Goal: Task Accomplishment & Management: Manage account settings

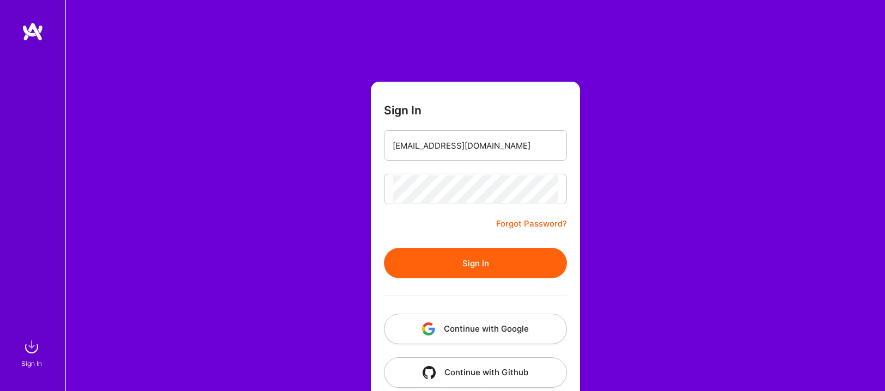
click at [480, 280] on div at bounding box center [475, 295] width 183 height 35
click at [480, 268] on button "Sign In" at bounding box center [475, 263] width 183 height 30
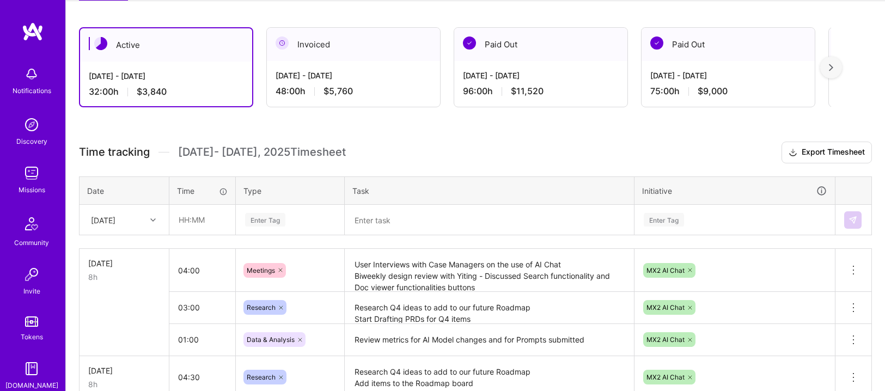
click at [144, 217] on div "[DATE]" at bounding box center [124, 219] width 88 height 29
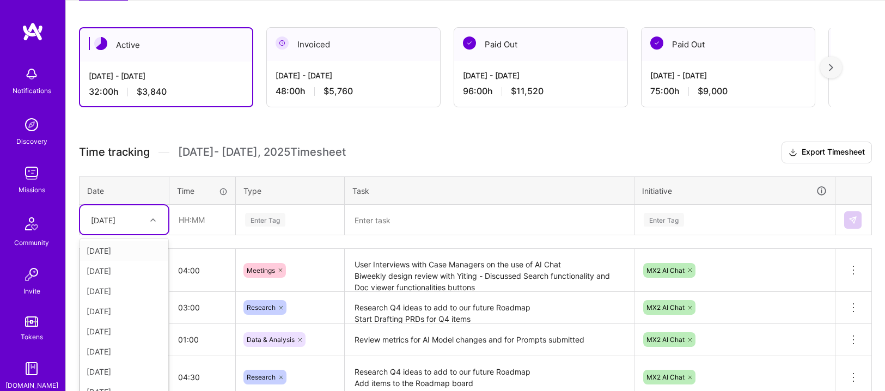
scroll to position [188, 0]
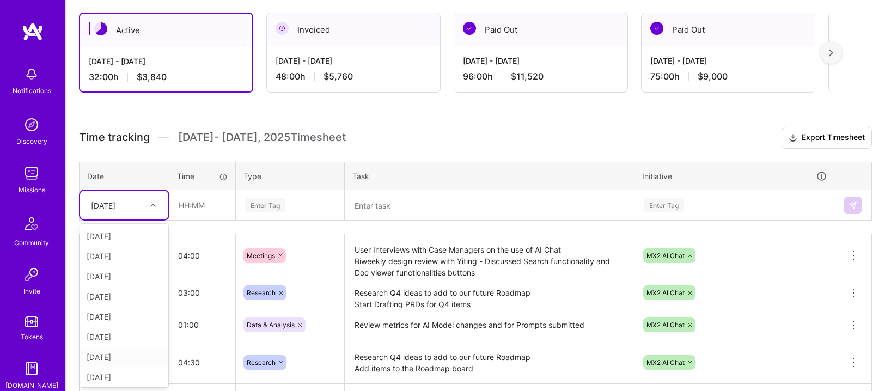
click at [120, 363] on div "[DATE]" at bounding box center [124, 357] width 88 height 20
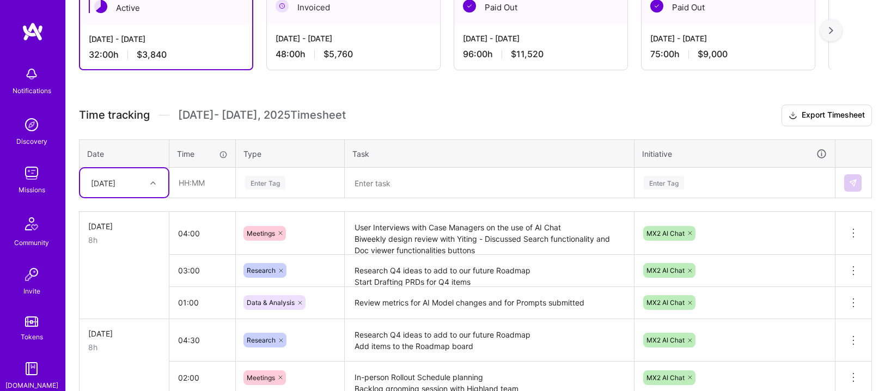
scroll to position [266, 0]
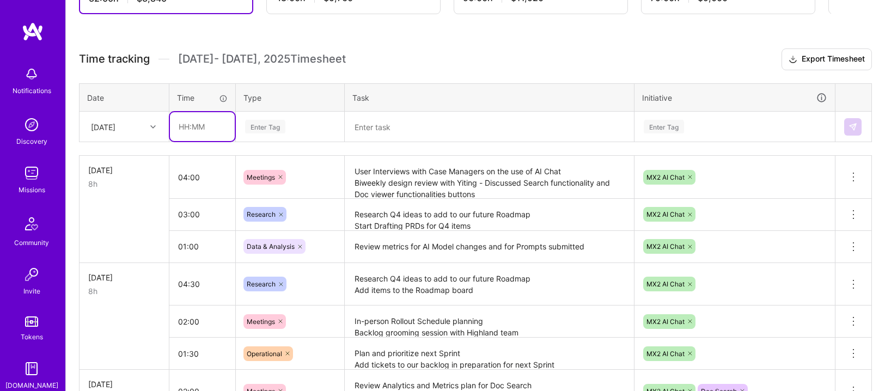
click at [199, 136] on input "text" at bounding box center [202, 126] width 65 height 29
click at [396, 60] on h3 "Time tracking [DATE] - [DATE] Timesheet Export Timesheet" at bounding box center [475, 59] width 793 height 22
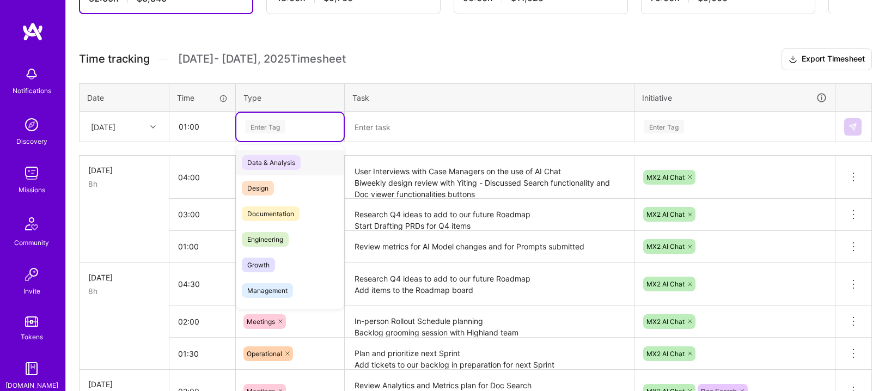
click at [282, 132] on div "Enter Tag" at bounding box center [265, 126] width 40 height 17
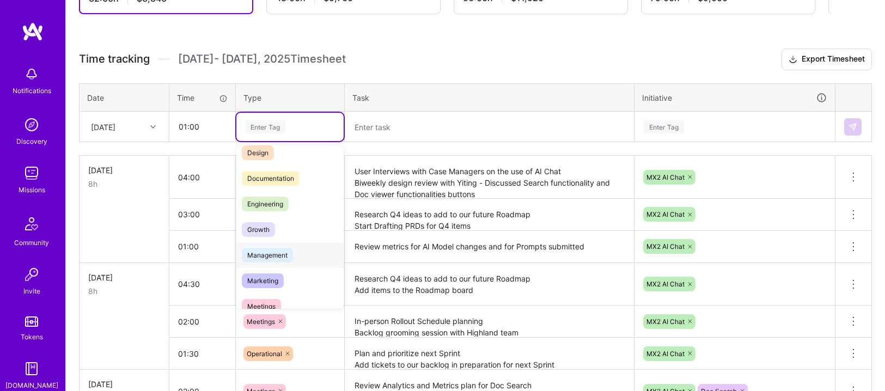
scroll to position [102, 0]
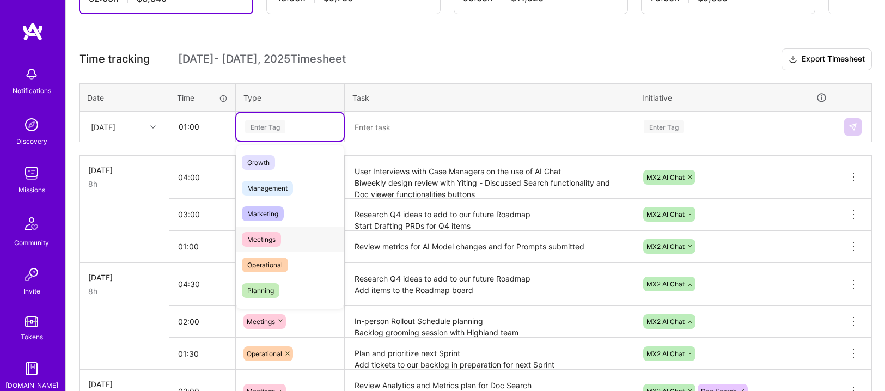
click at [272, 243] on span "Meetings" at bounding box center [261, 239] width 39 height 15
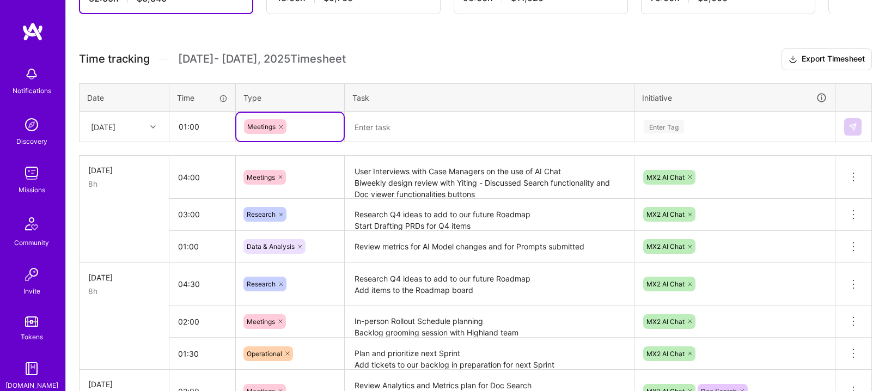
click at [366, 131] on textarea at bounding box center [489, 127] width 287 height 28
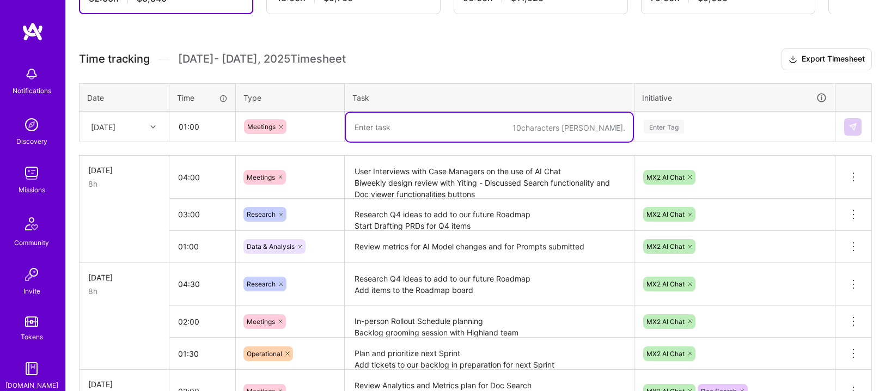
click at [370, 124] on textarea at bounding box center [489, 127] width 287 height 29
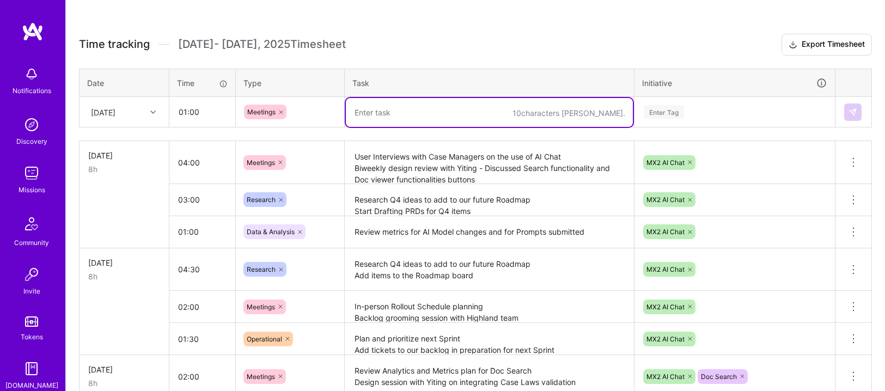
scroll to position [281, 0]
click at [372, 116] on textarea at bounding box center [489, 111] width 287 height 29
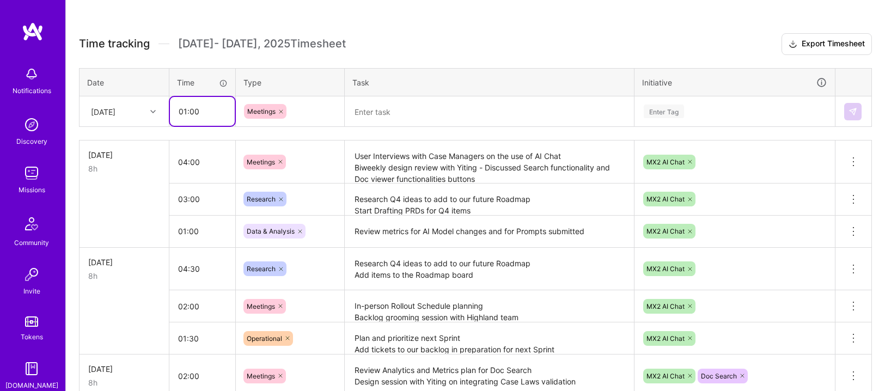
click at [179, 116] on input "01:00" at bounding box center [202, 111] width 65 height 29
drag, startPoint x: 188, startPoint y: 113, endPoint x: 181, endPoint y: 115, distance: 6.9
click at [181, 115] on input "01:00" at bounding box center [202, 111] width 65 height 29
type input "03:00"
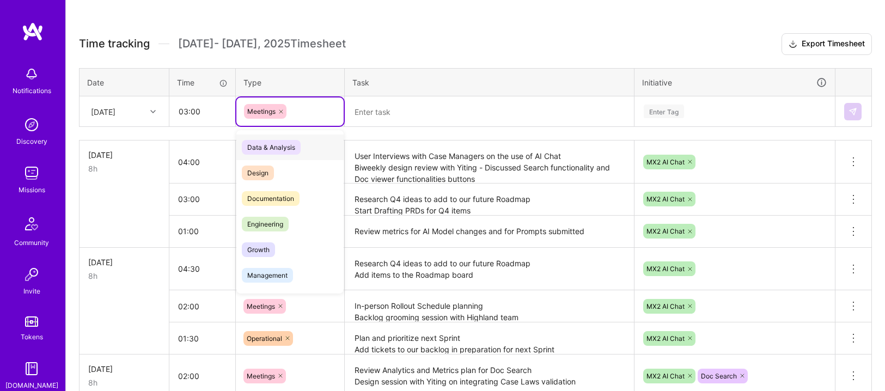
click at [280, 111] on icon at bounding box center [280, 111] width 3 height 3
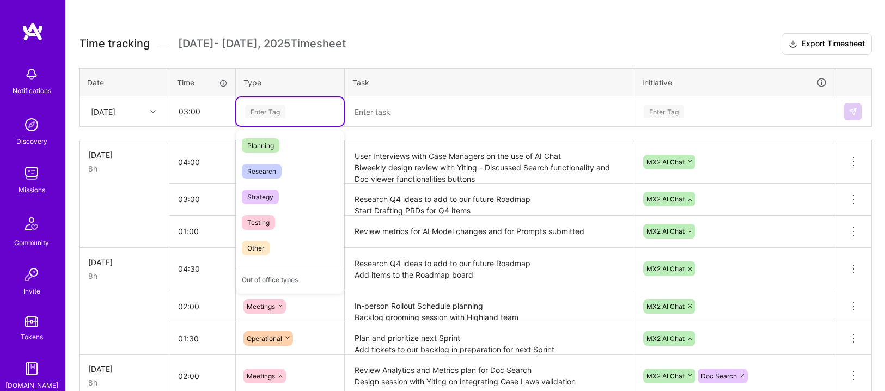
scroll to position [239, 0]
click at [264, 209] on span "Testing" at bounding box center [258, 214] width 33 height 15
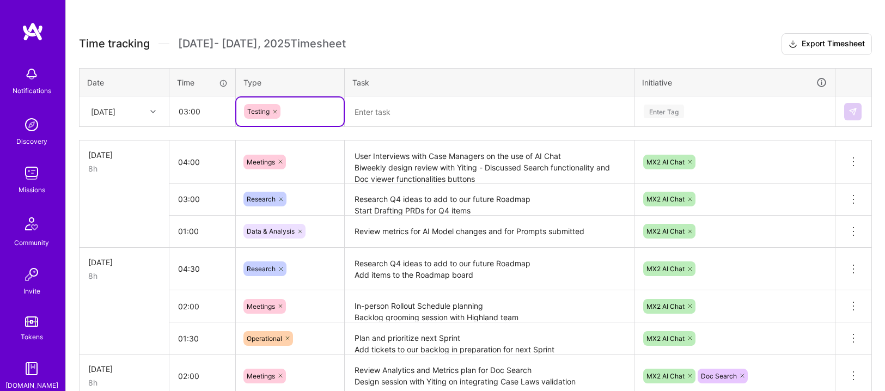
click at [374, 105] on textarea at bounding box center [489, 111] width 287 height 29
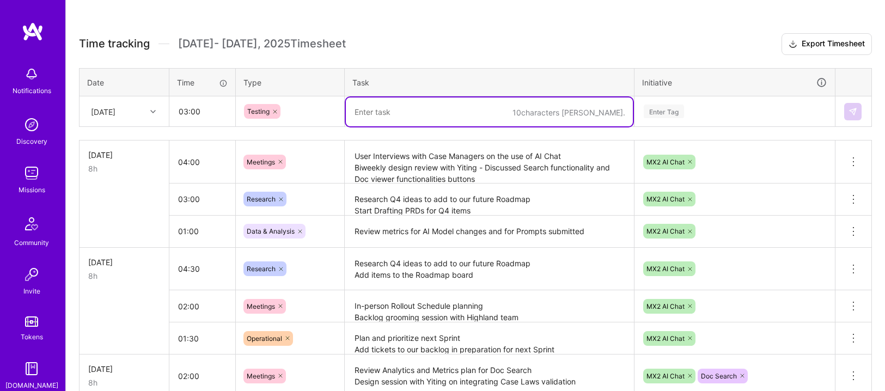
type textarea "e"
type textarea "Testing of Agentic Approach and Web Search tool for AI Chat"
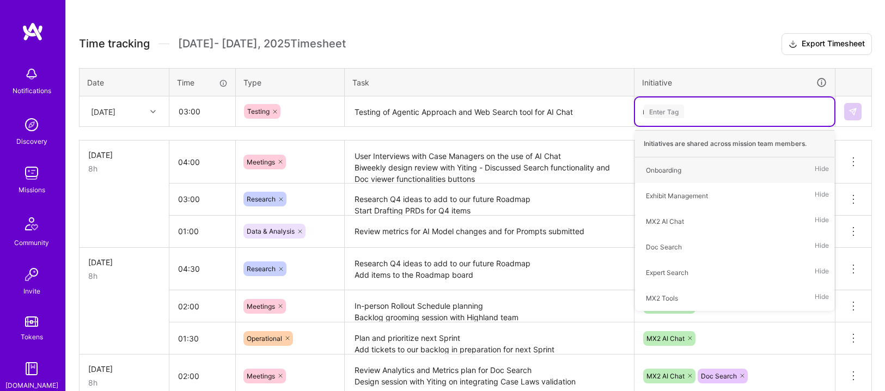
type input "mx"
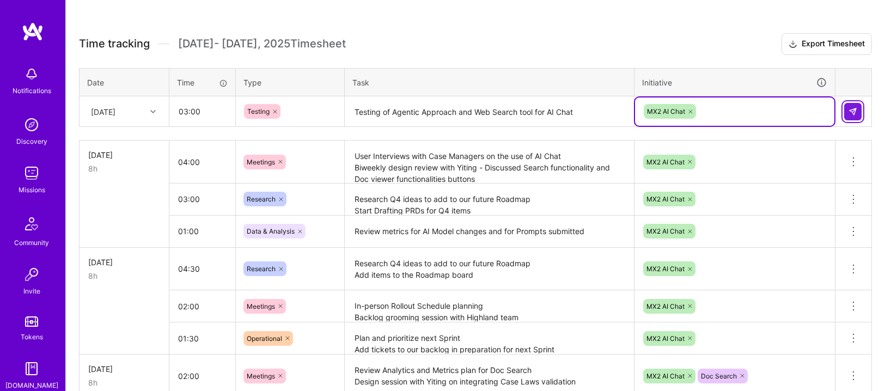
click at [850, 112] on img at bounding box center [852, 111] width 9 height 9
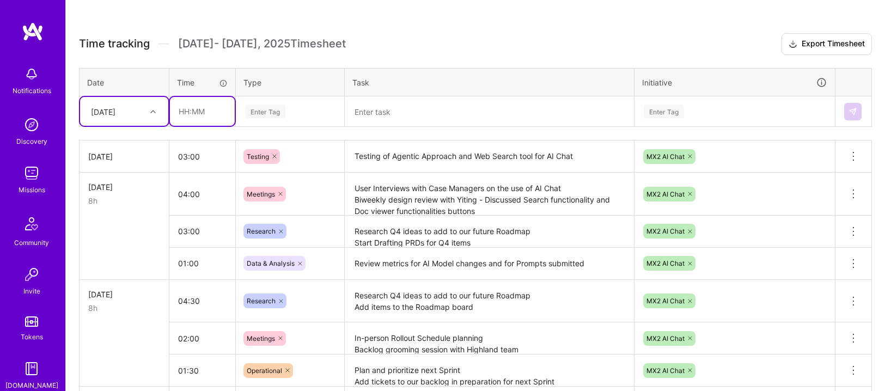
click at [196, 108] on input "text" at bounding box center [202, 111] width 65 height 29
type input "05:00"
click at [268, 110] on div "Enter Tag" at bounding box center [265, 111] width 40 height 17
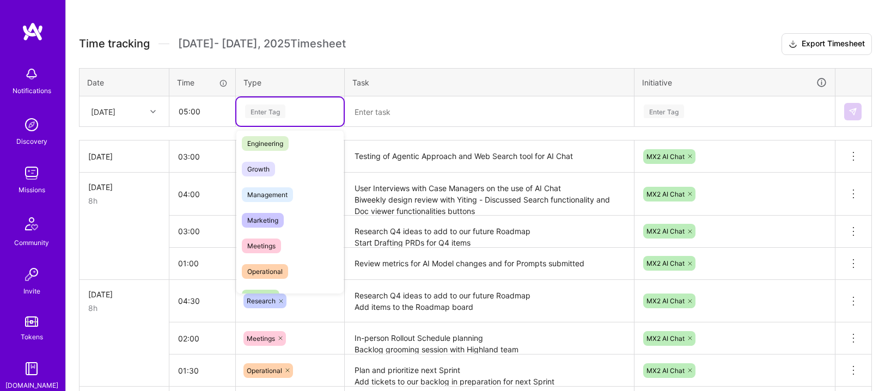
scroll to position [182, 0]
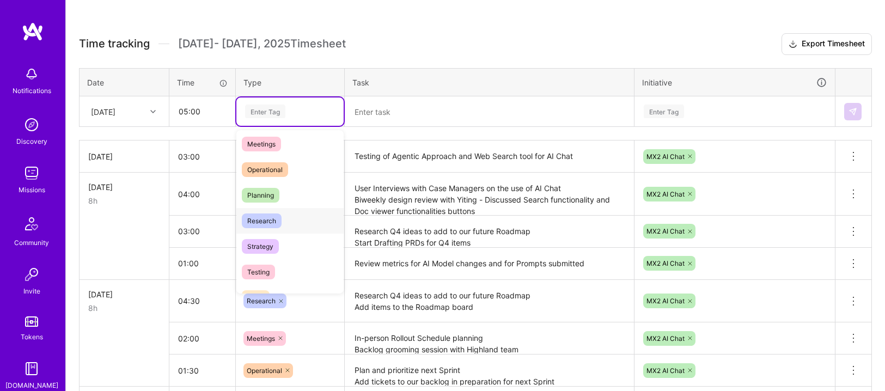
click at [274, 221] on span "Research" at bounding box center [262, 220] width 40 height 15
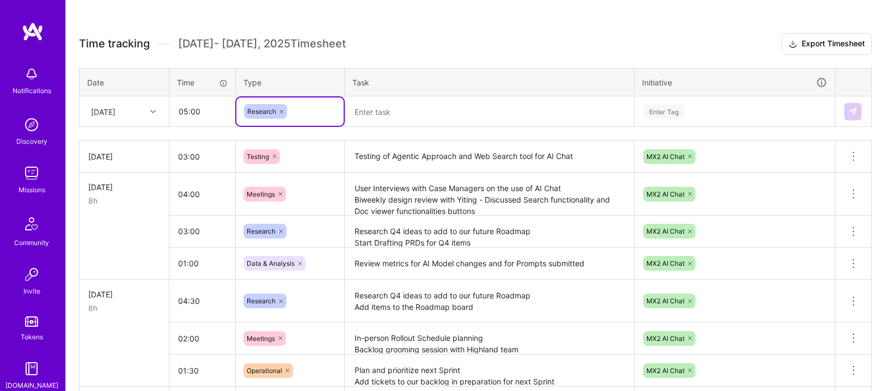
click at [370, 118] on textarea at bounding box center [489, 111] width 287 height 29
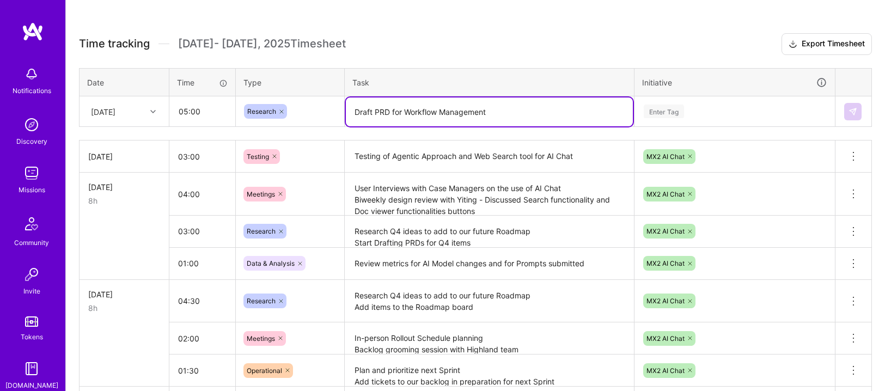
type textarea "Draft PRD for Workflow Management"
click at [486, 246] on td "Research Q4 ideas to add to our future Roadmap Start Drafting PRDs for Q4 items…" at bounding box center [490, 231] width 290 height 32
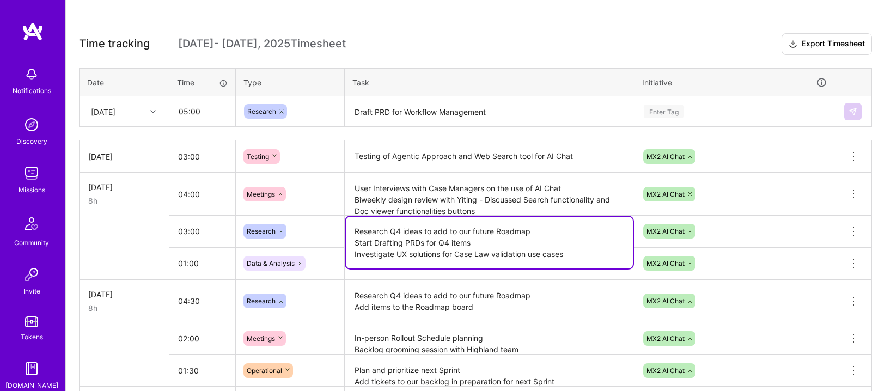
click at [486, 242] on textarea "Research Q4 ideas to add to our future Roadmap Start Drafting PRDs for Q4 items…" at bounding box center [489, 243] width 287 height 52
type textarea "Research Q4 ideas to add to our future Roadmap Start Drafting PRDs for Q4 items…"
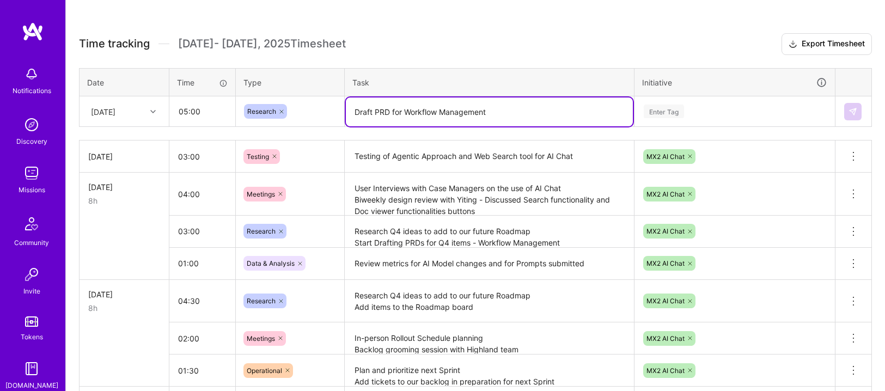
click at [513, 120] on textarea "Draft PRD for Workflow Management" at bounding box center [489, 111] width 287 height 29
click at [355, 113] on textarea "Draft PRD for Workflow Management" at bounding box center [489, 111] width 287 height 29
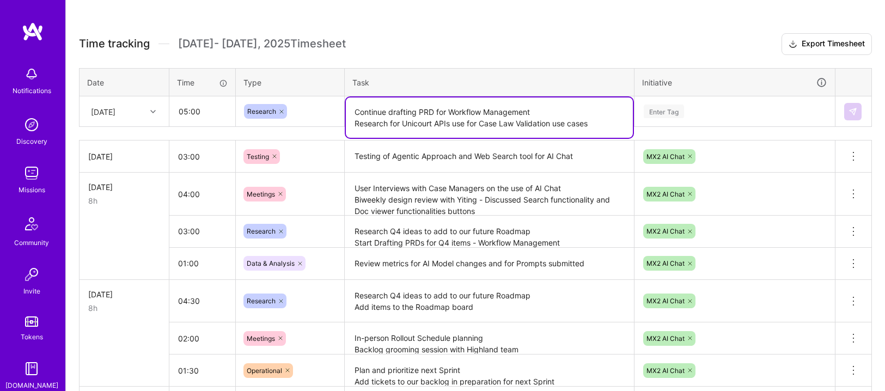
type textarea "Continue drafting PRD for Workflow Management Research for Unicourt APIs use fo…"
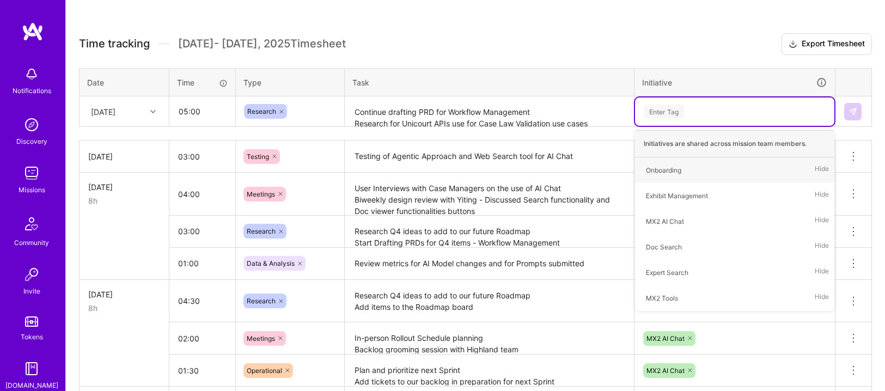
type input "M"
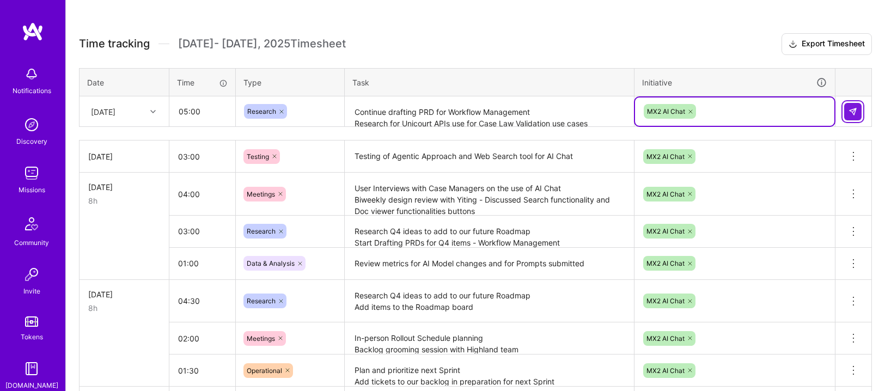
click at [851, 107] on img at bounding box center [852, 111] width 9 height 9
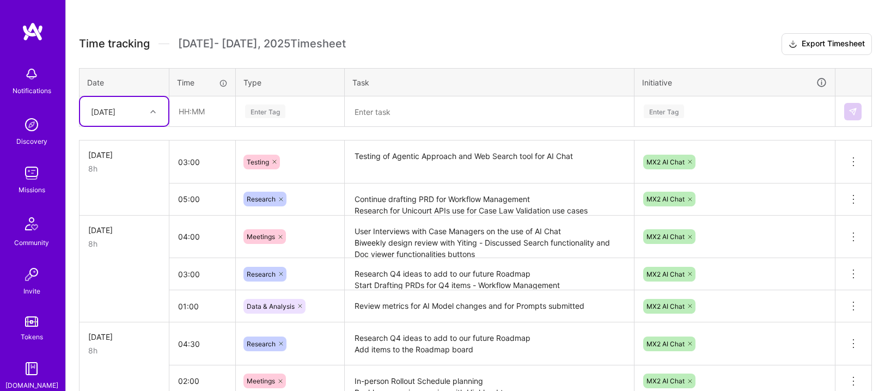
click at [592, 207] on textarea "Continue drafting PRD for Workflow Management Research for Unicourt APIs use fo…" at bounding box center [489, 200] width 287 height 30
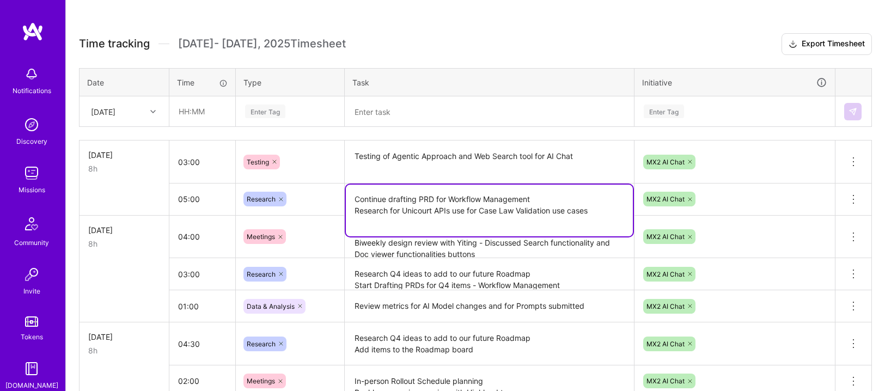
click at [445, 274] on textarea "Research Q4 ideas to add to our future Roadmap Start Drafting PRDs for Q4 items…" at bounding box center [489, 274] width 287 height 30
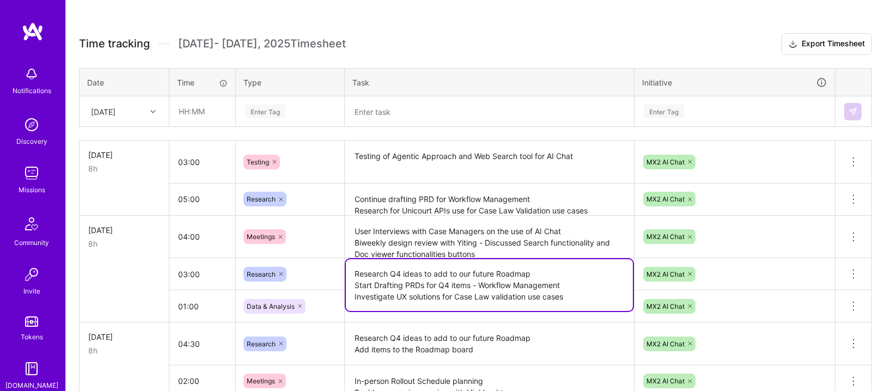
click at [445, 275] on textarea "Research Q4 ideas to add to our future Roadmap Start Drafting PRDs for Q4 items…" at bounding box center [489, 285] width 287 height 52
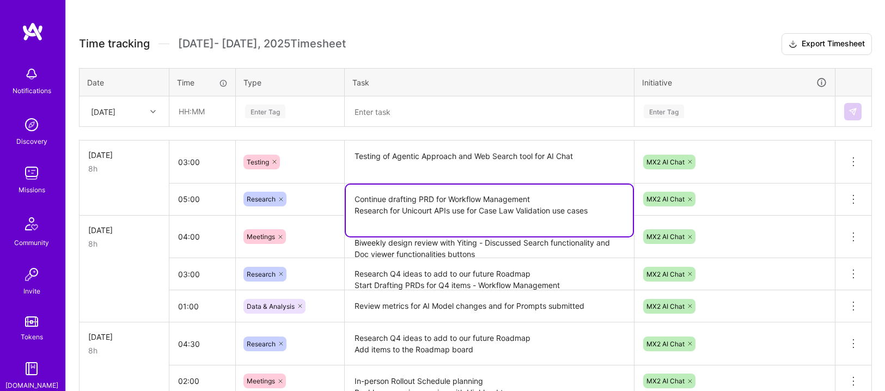
click at [500, 198] on textarea "Continue drafting PRD for Workflow Management Research for Unicourt APIs use fo…" at bounding box center [489, 211] width 287 height 52
click at [469, 216] on textarea "Continue drafting PRD for Workflow Management Research for Unicourt APIs use fo…" at bounding box center [489, 211] width 287 height 52
paste textarea "Research Q4 ideas to add to our future Roadmap"
click at [375, 222] on textarea "Continue drafting PRD for Workflow Management Research for Unicourt APIs use fo…" at bounding box center [489, 211] width 287 height 52
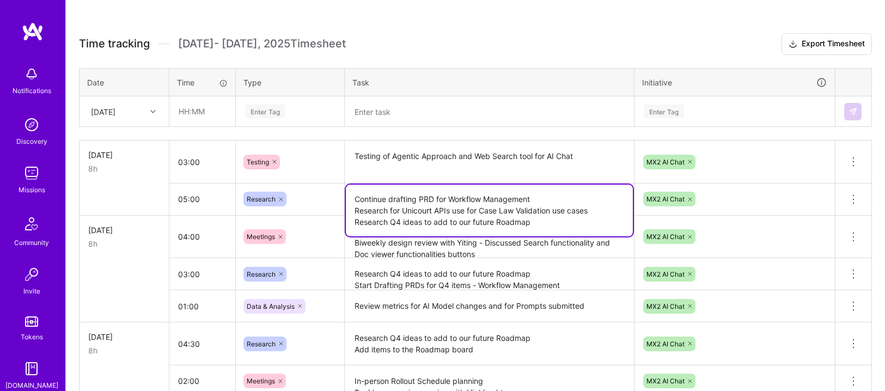
click at [384, 220] on textarea "Continue drafting PRD for Workflow Management Research for Unicourt APIs use fo…" at bounding box center [489, 211] width 287 height 52
click at [389, 219] on textarea "Continue drafting PRD for Workflow Management Research for Unicourt APIs use fo…" at bounding box center [489, 211] width 287 height 52
type textarea "Continue drafting PRD for Workflow Management Research for Unicourt APIs use fo…"
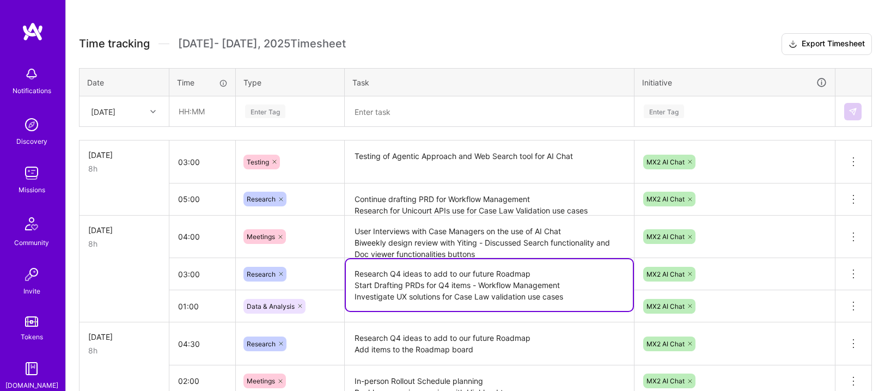
click at [388, 272] on textarea "Research Q4 ideas to add to our future Roadmap Start Drafting PRDs for Q4 items…" at bounding box center [489, 285] width 287 height 52
click at [394, 272] on textarea "Research Q4 ideas to add to our future Roadmap Start Drafting PRDs for Q4 items…" at bounding box center [489, 285] width 287 height 52
click at [391, 273] on textarea "Research Q4 ideas to add to our future Roadmap Start Drafting PRDs for Q4 items…" at bounding box center [489, 285] width 287 height 52
type textarea "Research and document Q4 ideas to add to our future Roadmap Start Drafting PRDs…"
click at [388, 336] on textarea "Research Q4 ideas to add to our future Roadmap Add items to the Roadmap board" at bounding box center [489, 343] width 287 height 41
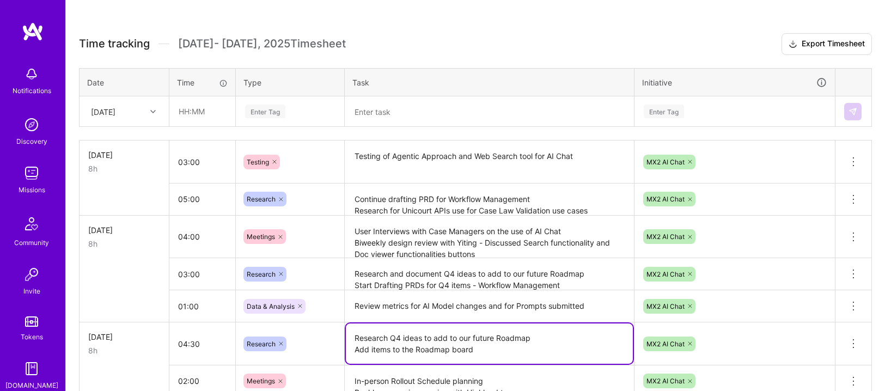
click at [391, 336] on textarea "Research Q4 ideas to add to our future Roadmap Add items to the Roadmap board" at bounding box center [489, 343] width 287 height 40
type textarea "Research and document Q4 ideas to add to our future Roadmap Add items to the Ro…"
click at [536, 34] on h3 "Time tracking [DATE] - [DATE] Timesheet Export Timesheet" at bounding box center [475, 44] width 793 height 22
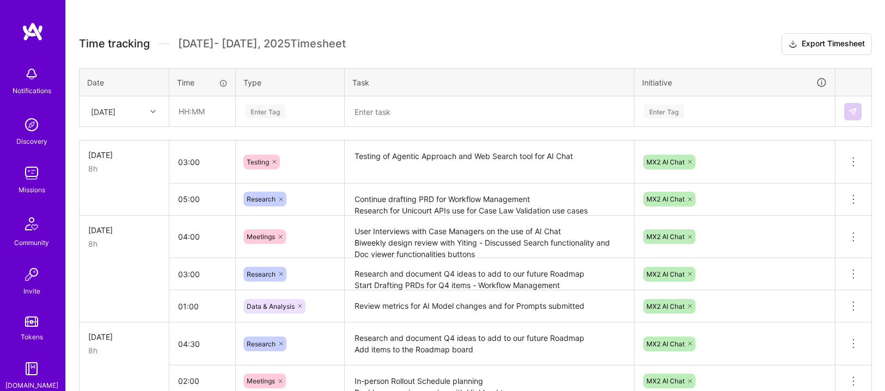
click at [536, 34] on h3 "Time tracking [DATE] - [DATE] Timesheet Export Timesheet" at bounding box center [475, 44] width 793 height 22
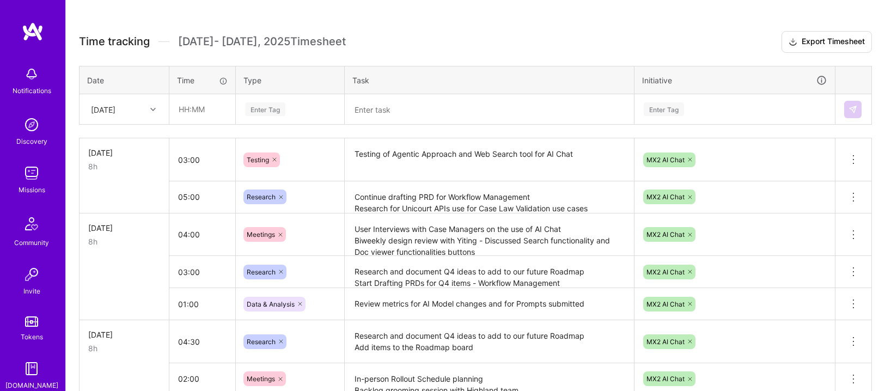
scroll to position [284, 0]
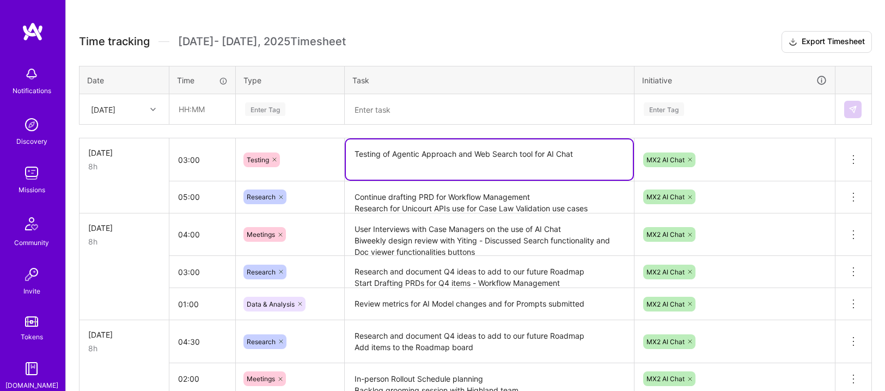
click at [465, 155] on textarea "Testing of Agentic Approach and Web Search tool for AI Chat" at bounding box center [489, 159] width 287 height 40
click at [417, 165] on textarea "Testing of Agentic Approach and Web Search tool for AI Chat" at bounding box center [489, 159] width 287 height 40
click at [488, 40] on h3 "Time tracking [DATE] - [DATE] Timesheet Export Timesheet" at bounding box center [475, 42] width 793 height 22
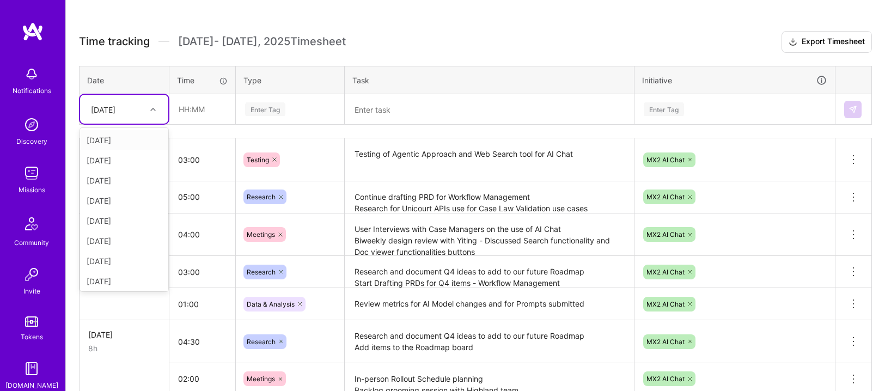
click at [157, 106] on div at bounding box center [154, 109] width 17 height 14
click at [113, 275] on div "[DATE]" at bounding box center [124, 279] width 88 height 20
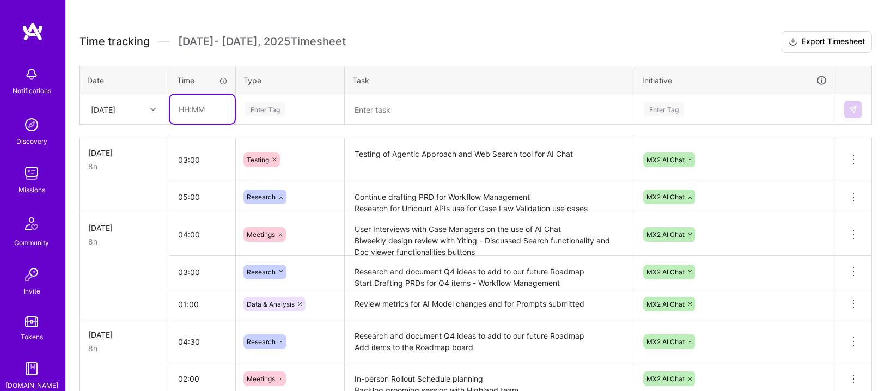
click at [170, 109] on input "text" at bounding box center [202, 109] width 65 height 29
type input "04:30"
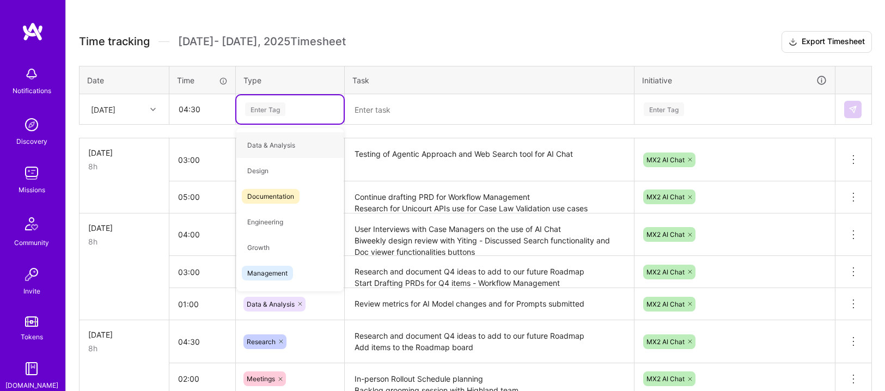
type input "M"
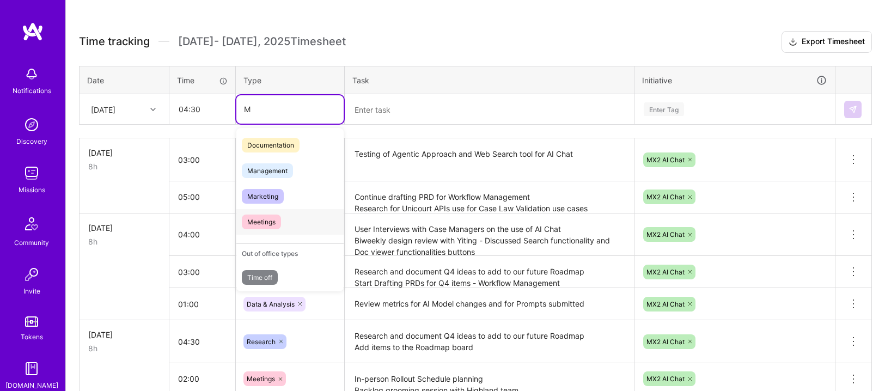
click at [273, 223] on span "Meetings" at bounding box center [261, 221] width 39 height 15
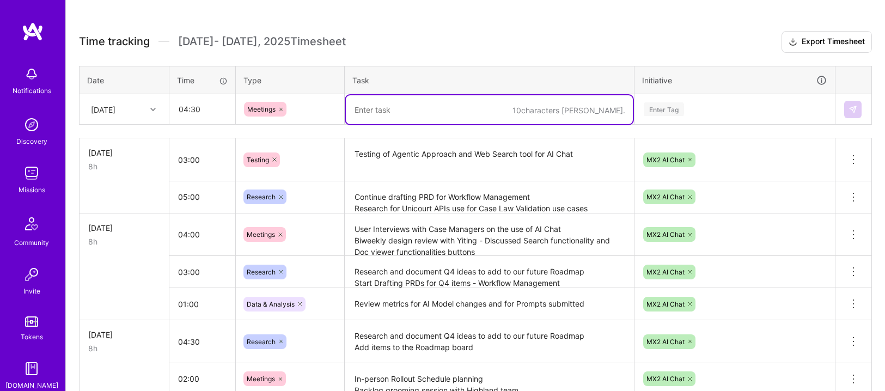
click at [373, 115] on textarea at bounding box center [489, 109] width 287 height 29
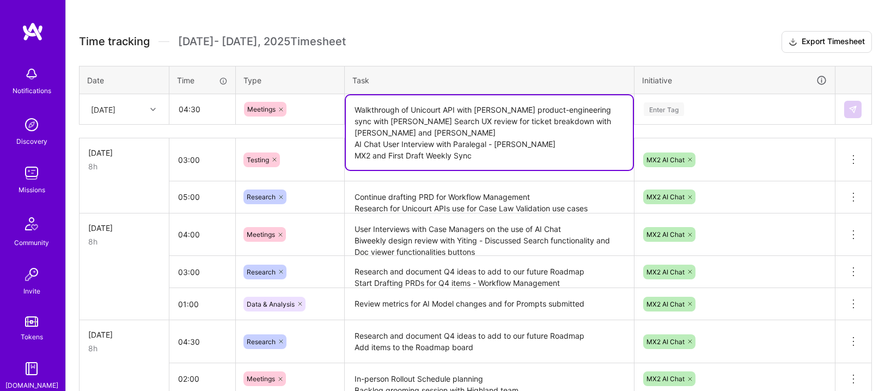
type textarea "Walkthrough of Unicourt API with [PERSON_NAME] product-engineering sync with [P…"
click at [606, 34] on h3 "Time tracking [DATE] - [DATE] Timesheet Export Timesheet" at bounding box center [475, 42] width 793 height 22
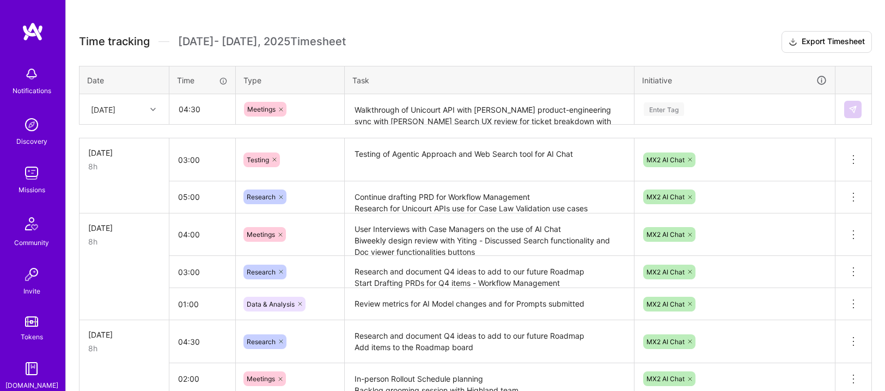
click at [668, 110] on div "Enter Tag" at bounding box center [663, 109] width 40 height 17
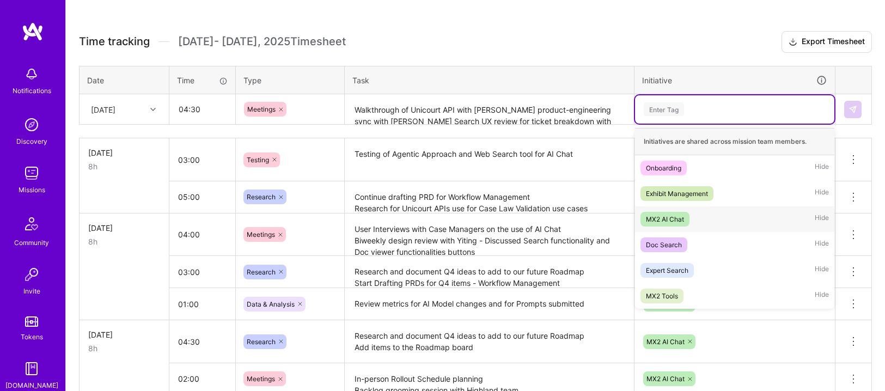
click at [670, 216] on div "MX2 AI Chat" at bounding box center [665, 218] width 38 height 11
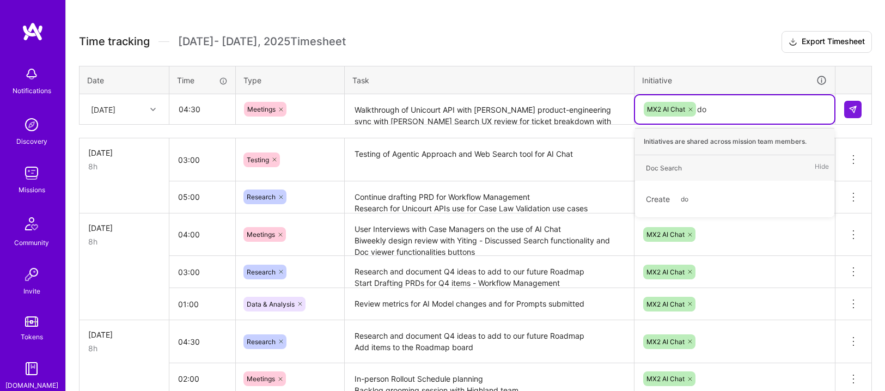
type input "doc"
click at [659, 168] on div "Doc Search" at bounding box center [664, 167] width 36 height 11
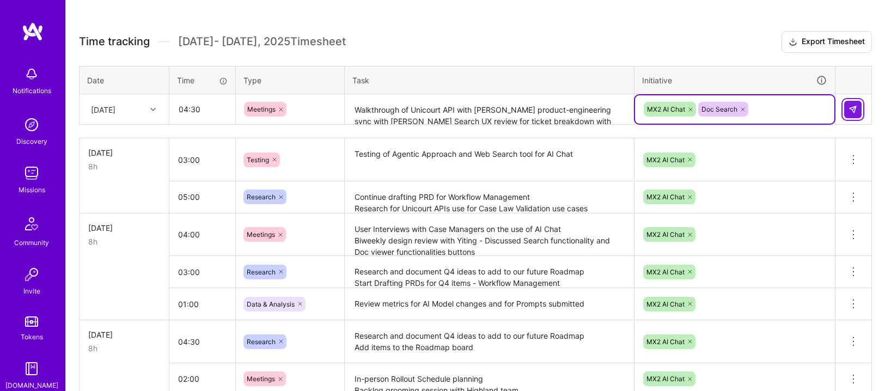
click at [850, 110] on img at bounding box center [852, 109] width 9 height 9
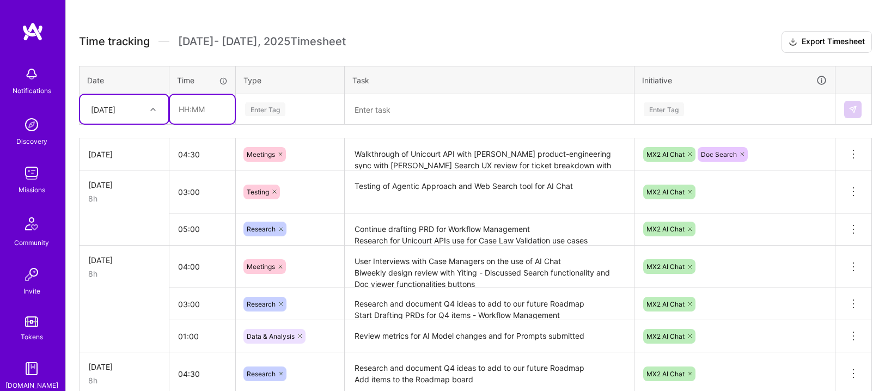
click at [204, 120] on input "text" at bounding box center [202, 109] width 65 height 29
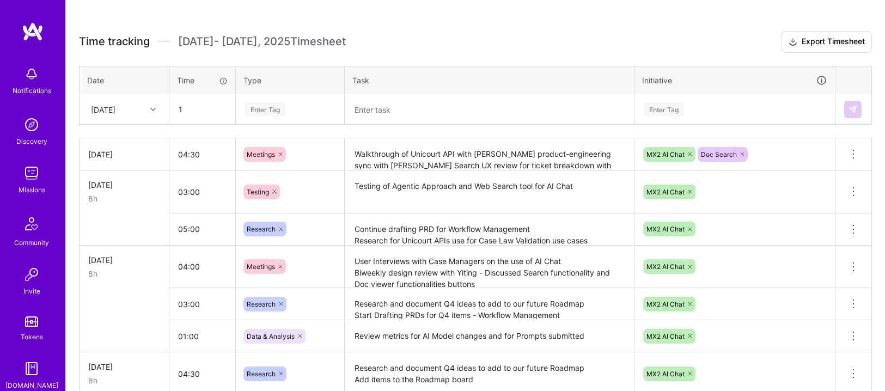
type input "01:00"
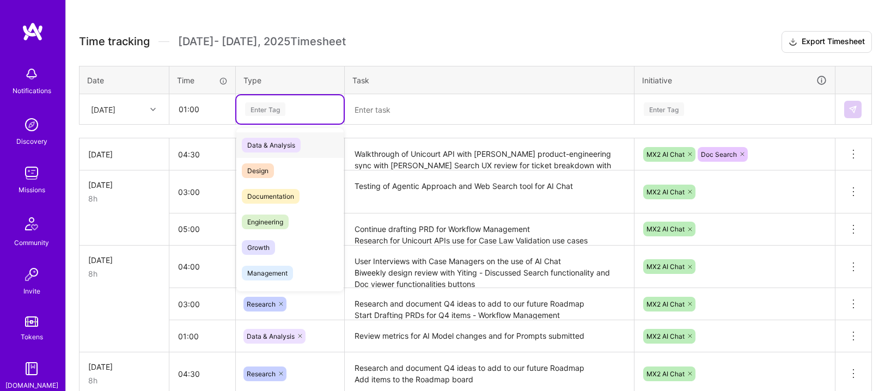
click at [303, 114] on div "Enter Tag" at bounding box center [290, 109] width 92 height 14
click at [284, 139] on span "Data & Analysis" at bounding box center [271, 145] width 59 height 15
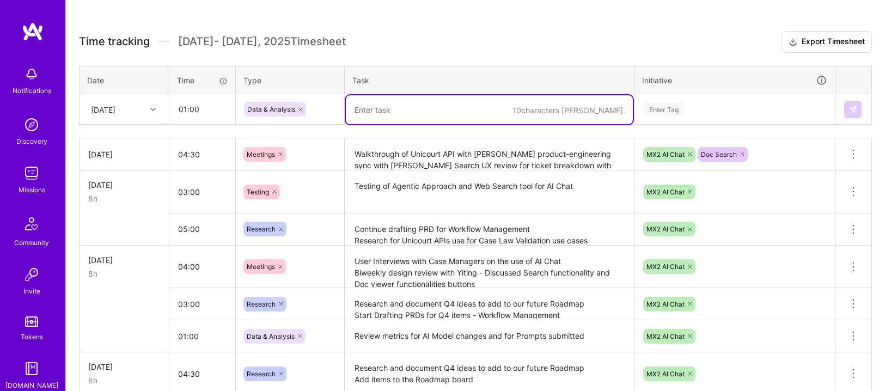
click at [394, 113] on textarea at bounding box center [489, 109] width 287 height 29
type textarea "Update AI Chat Metrics and send weekly metrics email to leadership"
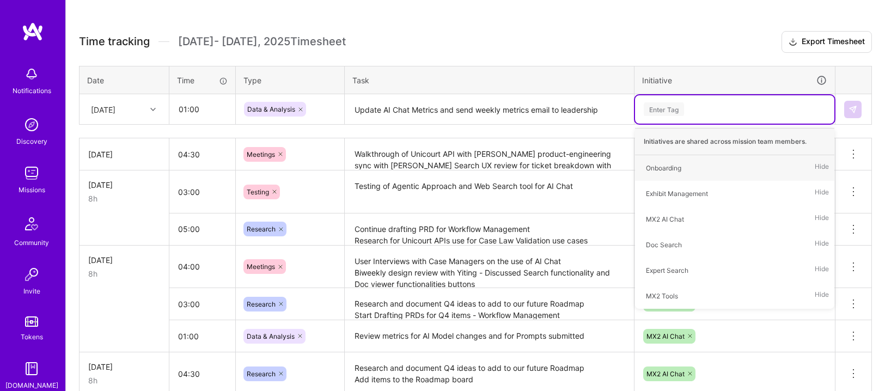
type input "m"
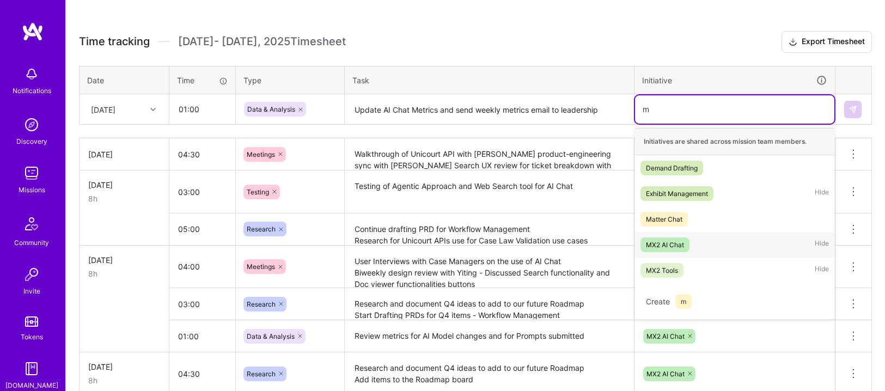
click at [698, 250] on div "MX2 AI Chat Hide" at bounding box center [734, 245] width 199 height 26
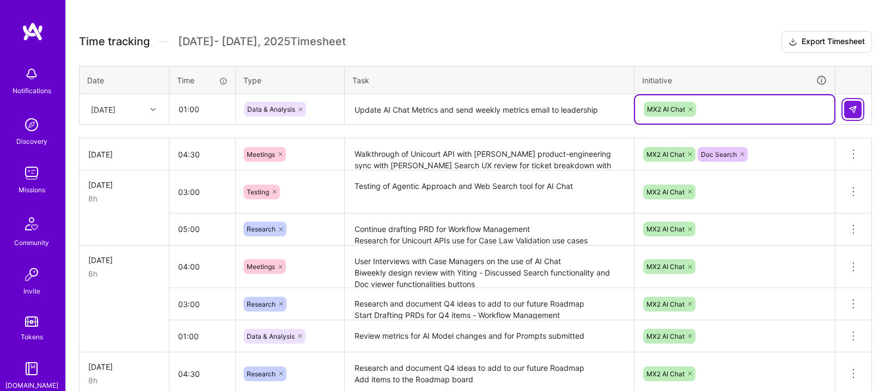
click at [859, 105] on button at bounding box center [852, 109] width 17 height 17
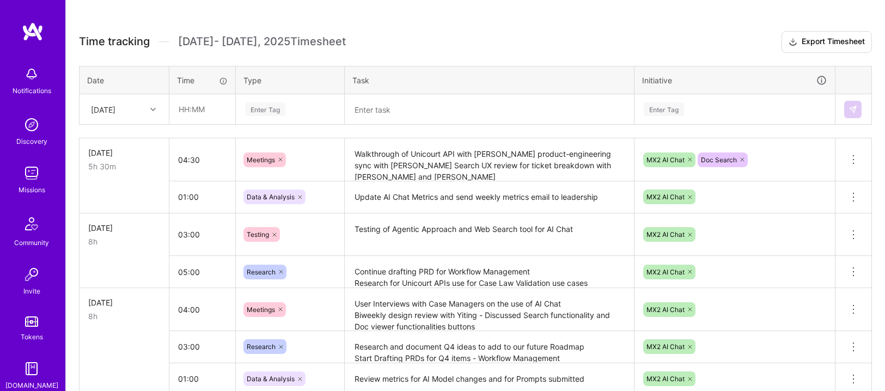
click at [24, 29] on img at bounding box center [33, 32] width 22 height 20
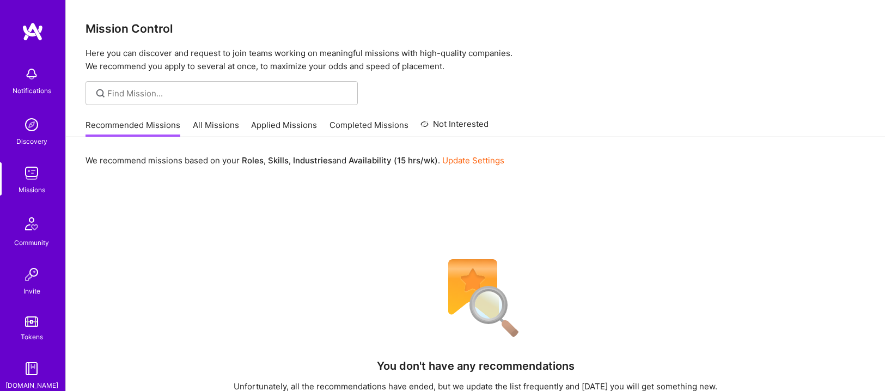
click at [217, 125] on link "All Missions" at bounding box center [216, 128] width 46 height 18
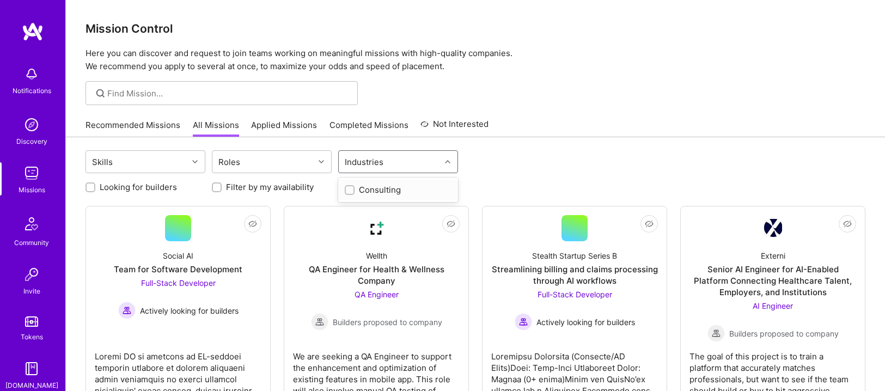
click at [355, 158] on div "Industries" at bounding box center [364, 162] width 44 height 16
click at [280, 161] on div "Roles" at bounding box center [263, 162] width 102 height 22
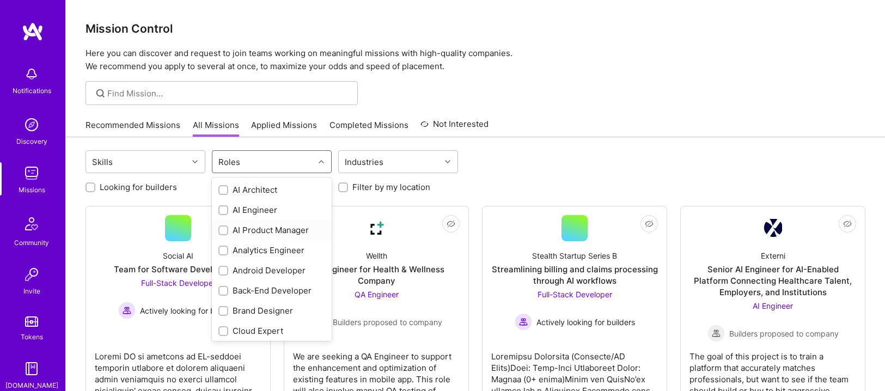
click at [264, 229] on div "AI Product Manager" at bounding box center [271, 229] width 107 height 11
checkbox input "true"
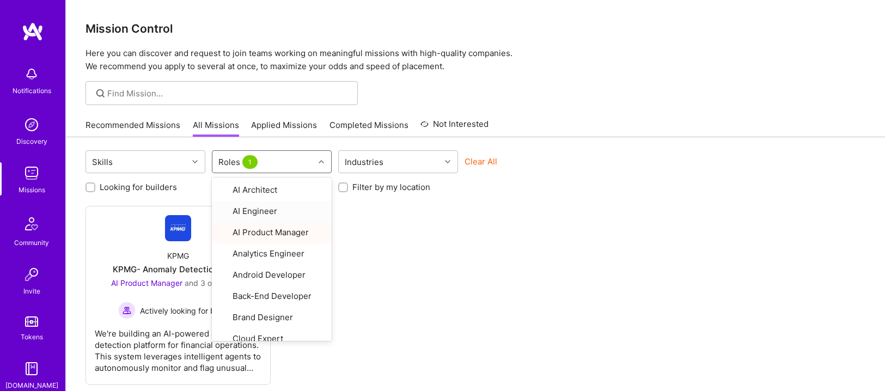
click at [459, 258] on div "Not Interested KPMG KPMG- Anomaly Detection Agent AI Product Manager and 3 othe…" at bounding box center [474, 295] width 779 height 179
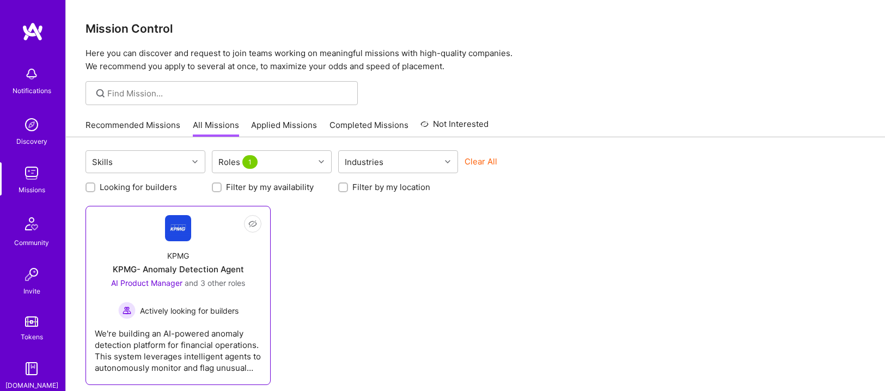
click at [179, 329] on div "We're building an AI-powered anomaly detection platform for financial operation…" at bounding box center [178, 346] width 167 height 54
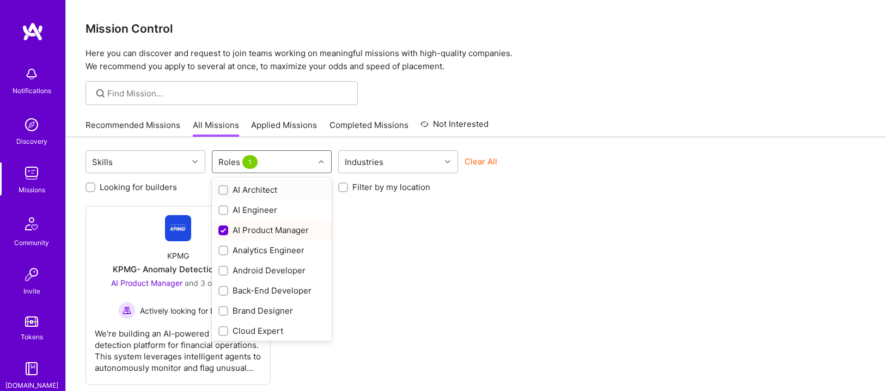
click at [318, 160] on icon at bounding box center [320, 161] width 5 height 5
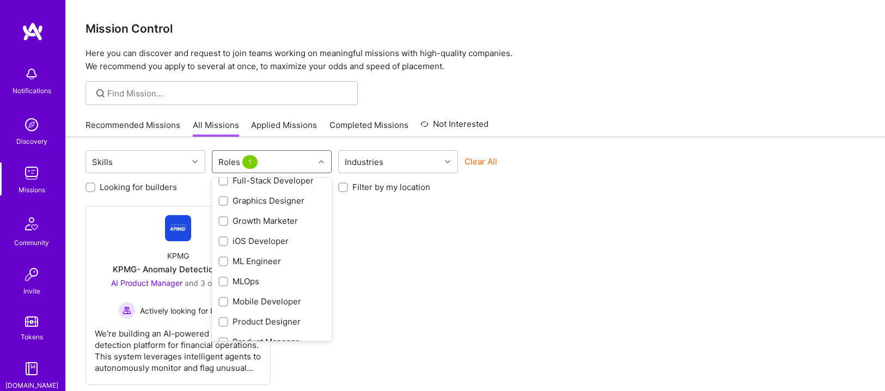
scroll to position [330, 0]
click at [280, 315] on div "Product Manager" at bounding box center [272, 323] width 120 height 20
checkbox input "true"
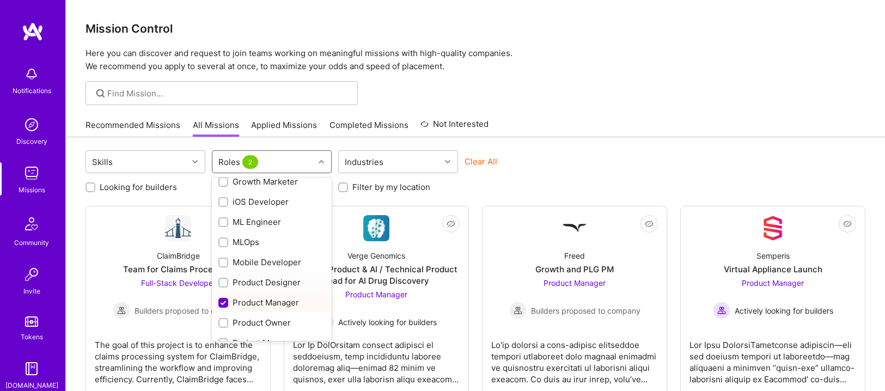
scroll to position [351, 0]
click at [274, 321] on div "Product Owner" at bounding box center [271, 321] width 107 height 11
checkbox input "true"
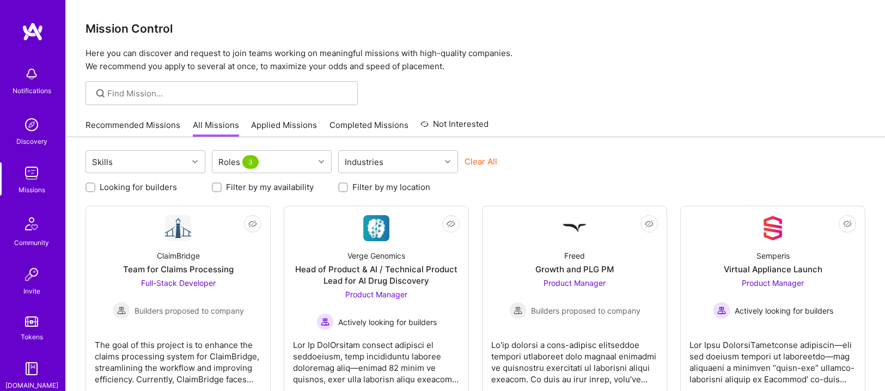
click at [574, 171] on div "Clear All" at bounding box center [524, 166] width 120 height 20
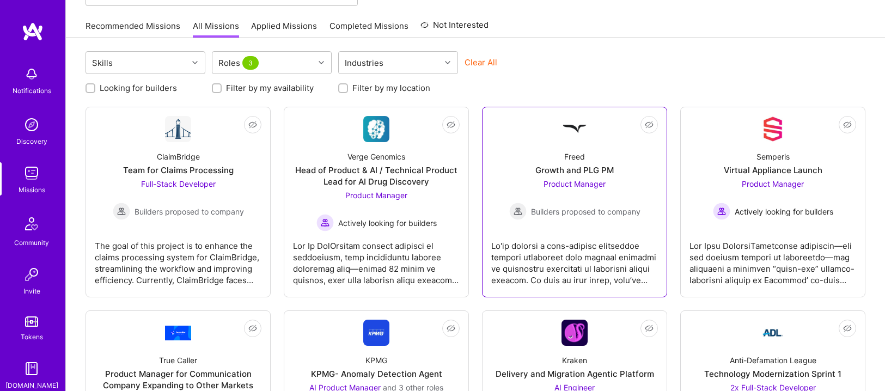
scroll to position [119, 0]
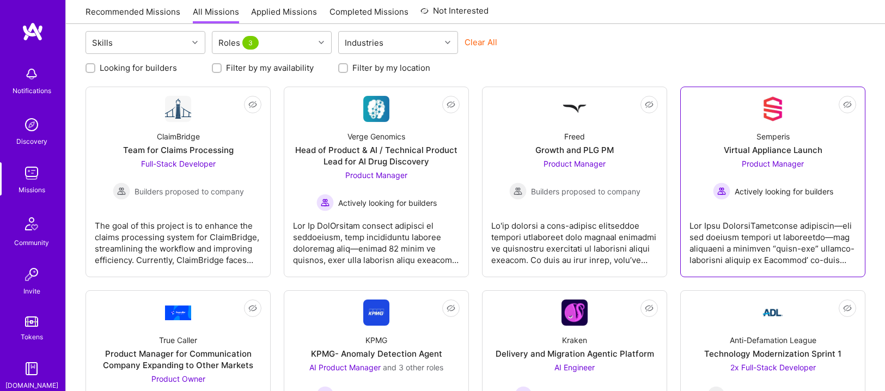
click at [707, 148] on div "Semperis Virtual Appliance Launch Product Manager Actively looking for builders" at bounding box center [772, 161] width 167 height 78
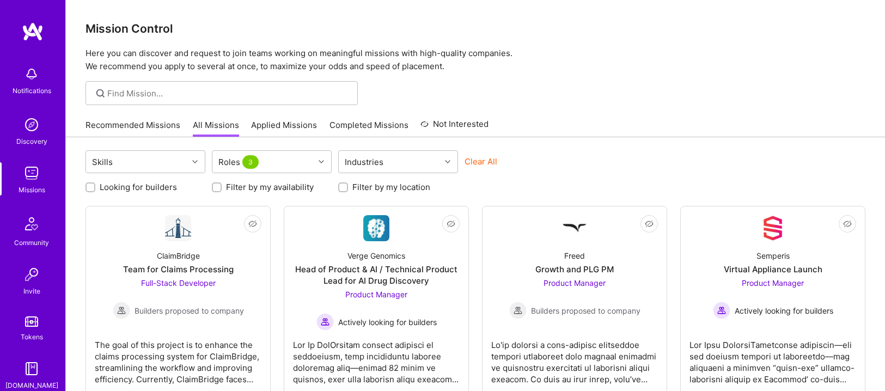
scroll to position [119, 0]
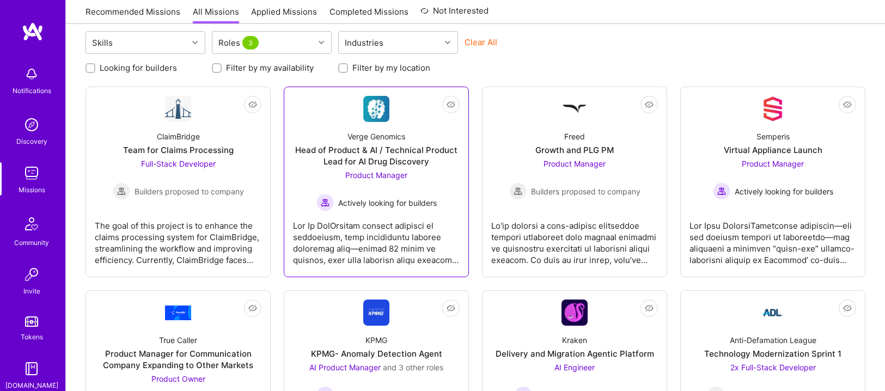
click at [450, 164] on div "Head of Product & AI / Technical Product Lead for AI Drug Discovery" at bounding box center [376, 155] width 167 height 23
